Goal: Information Seeking & Learning: Learn about a topic

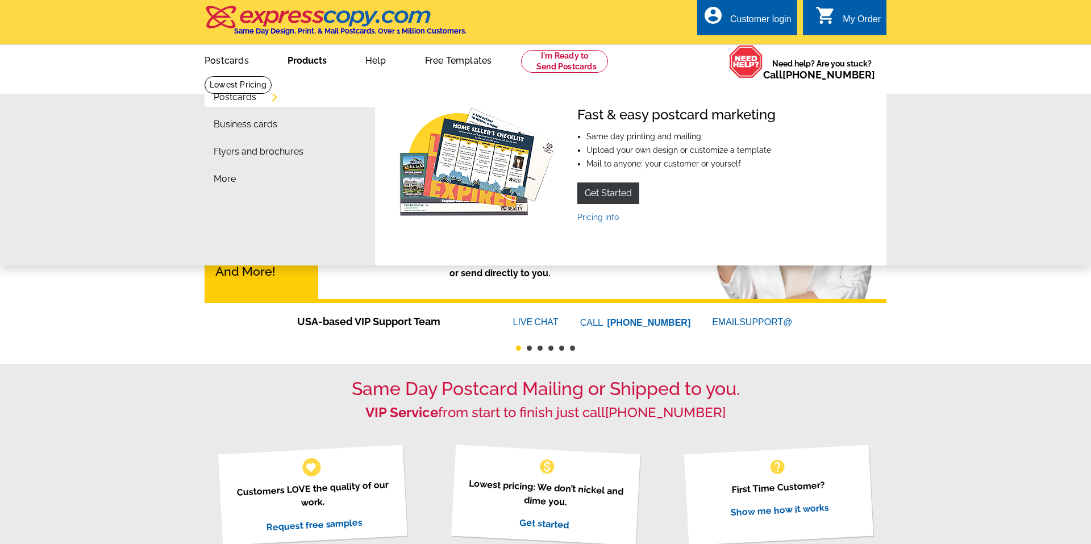
click at [305, 61] on link "Products" at bounding box center [307, 59] width 76 height 27
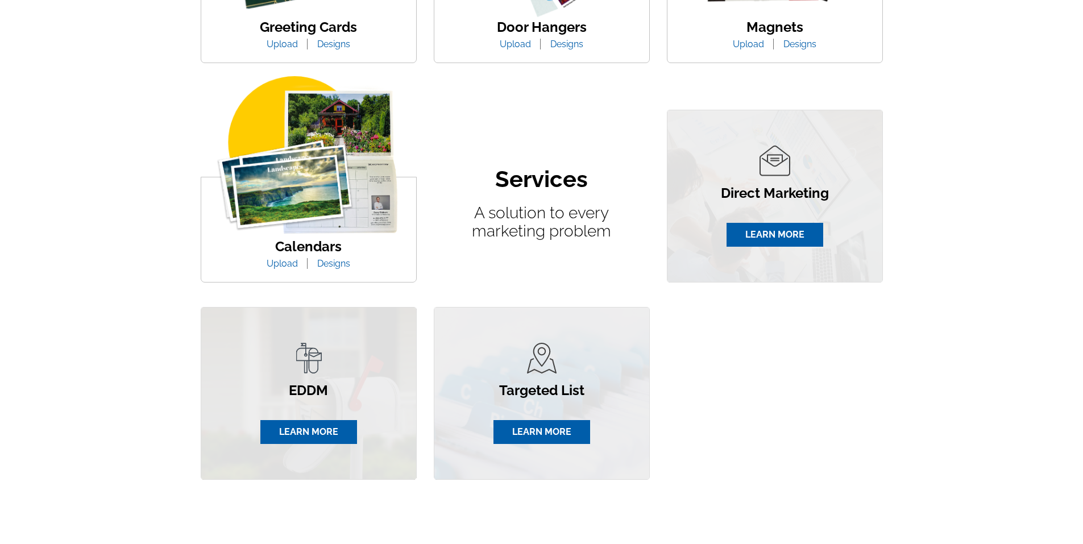
scroll to position [587, 0]
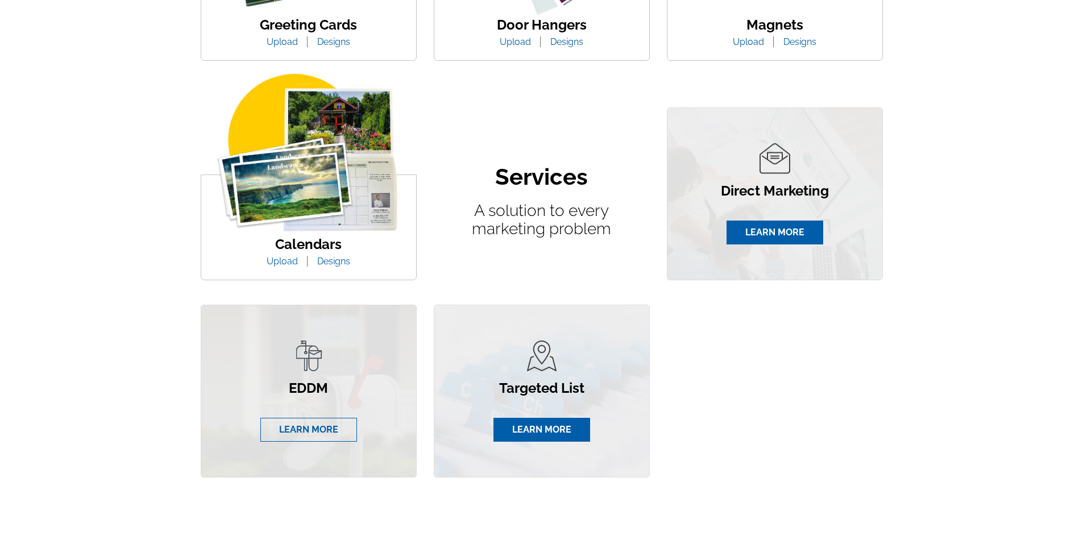
click at [306, 428] on link "LEARN MORE" at bounding box center [308, 430] width 97 height 24
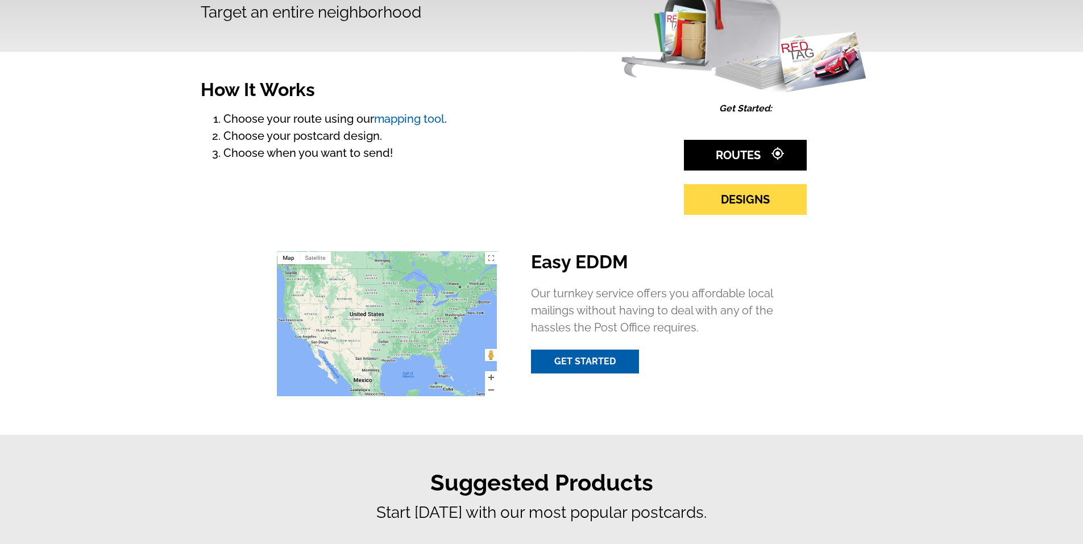
scroll to position [114, 0]
